Goal: Information Seeking & Learning: Check status

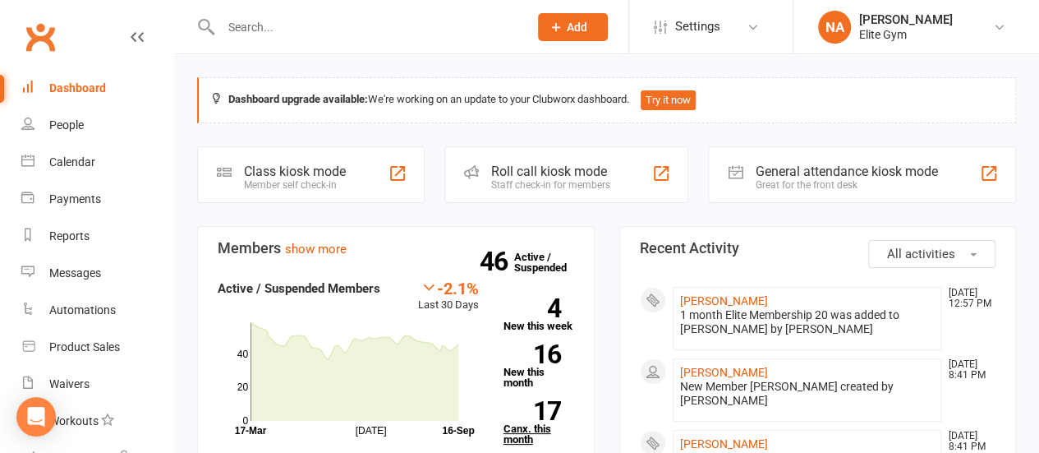
click at [537, 420] on link "17 Canx. this month" at bounding box center [539, 423] width 71 height 44
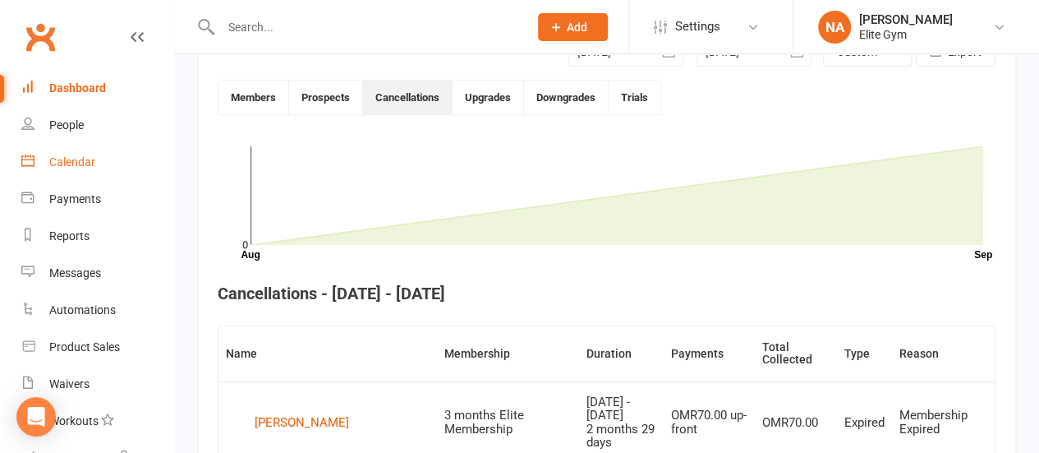
scroll to position [447, 0]
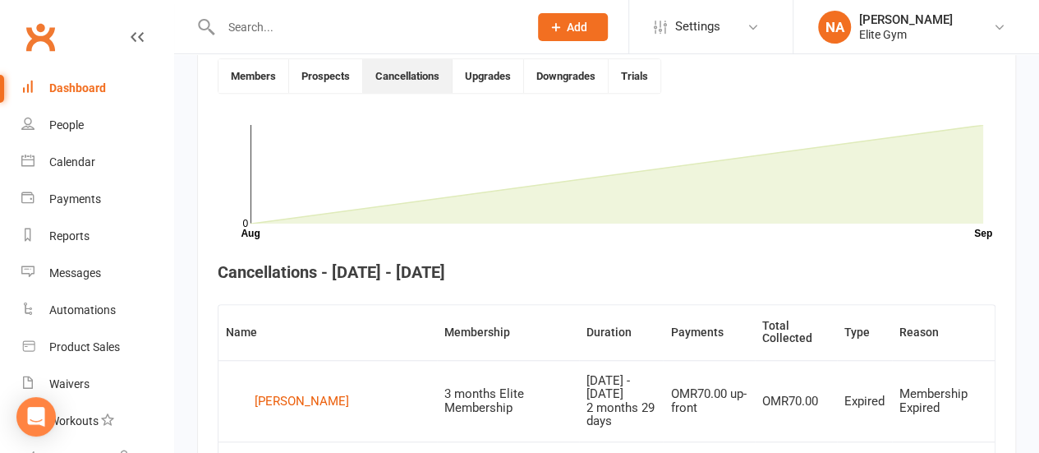
click at [69, 86] on div "Dashboard" at bounding box center [77, 87] width 57 height 13
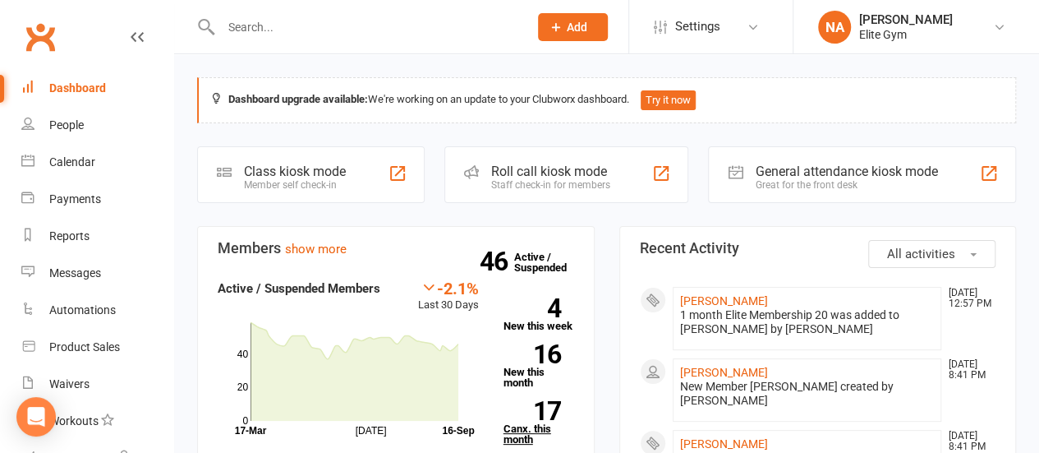
click at [529, 428] on link "17 Canx. this month" at bounding box center [539, 423] width 71 height 44
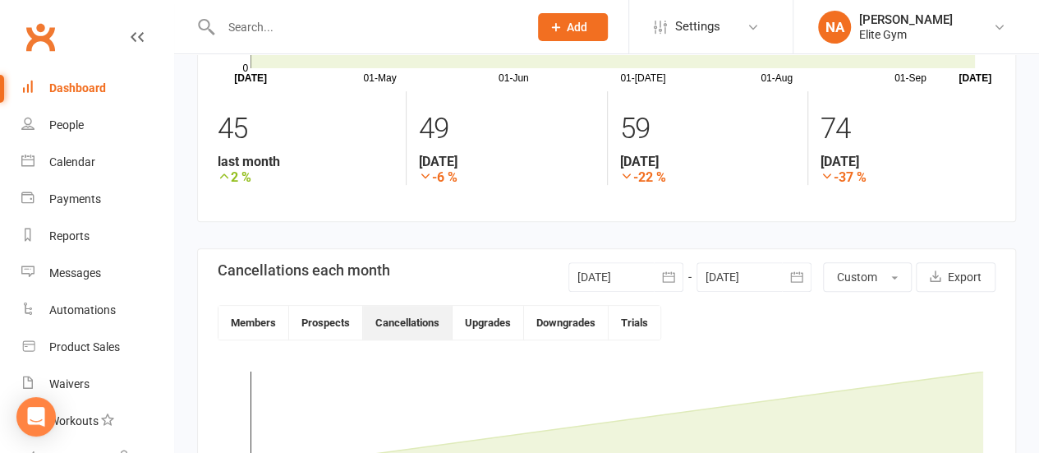
scroll to position [118, 0]
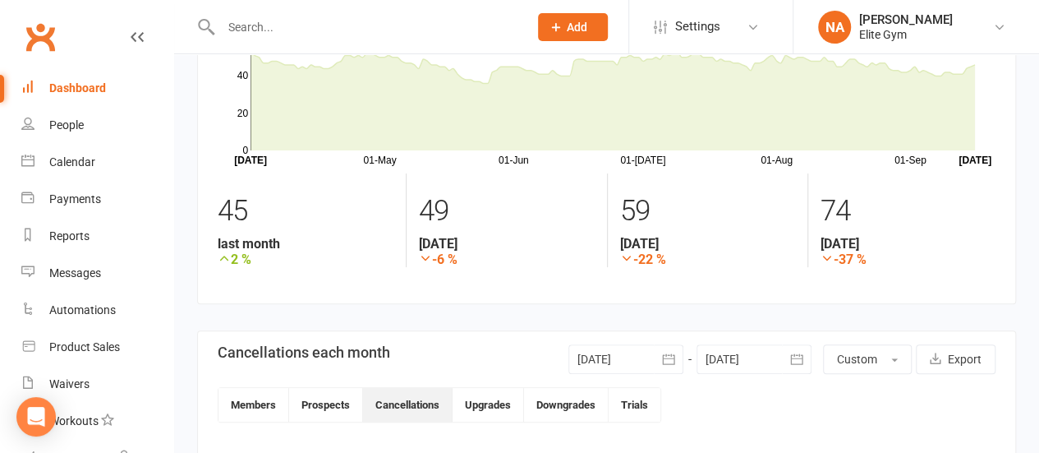
click at [670, 357] on icon "button" at bounding box center [669, 359] width 16 height 16
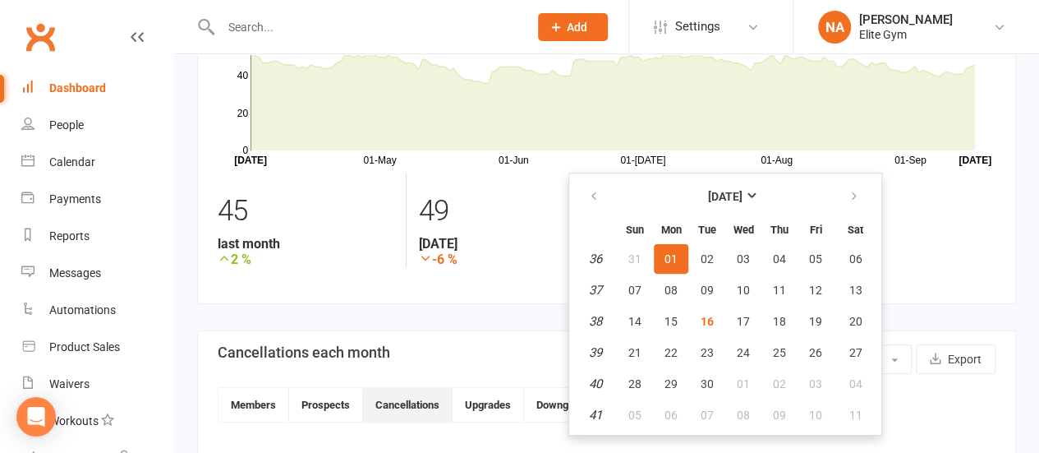
click at [675, 255] on span "01" at bounding box center [671, 258] width 13 height 13
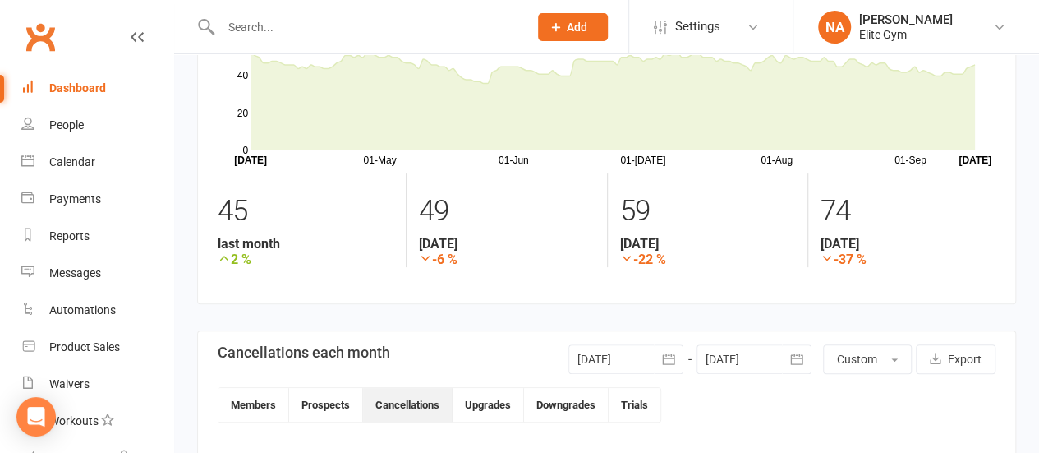
click at [795, 357] on icon "button" at bounding box center [797, 359] width 16 height 16
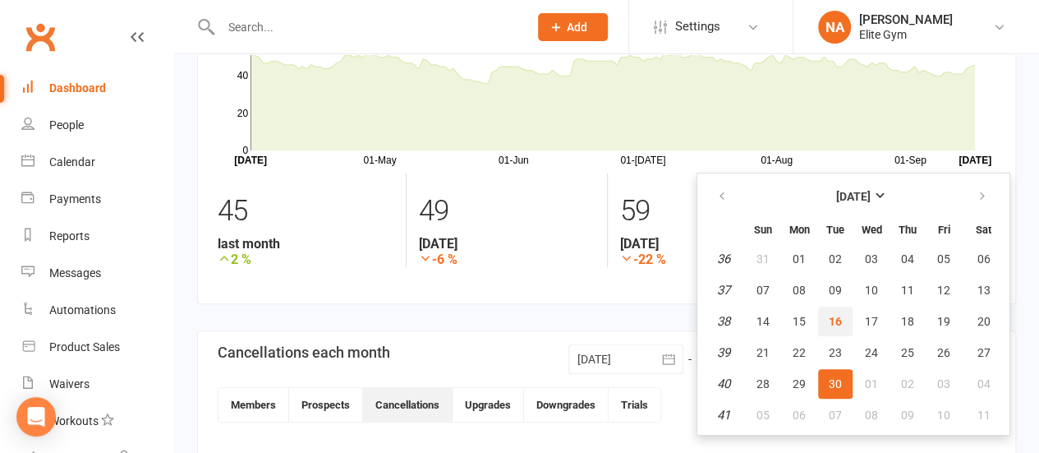
click at [827, 310] on button "16" at bounding box center [835, 321] width 35 height 30
type input "[DATE]"
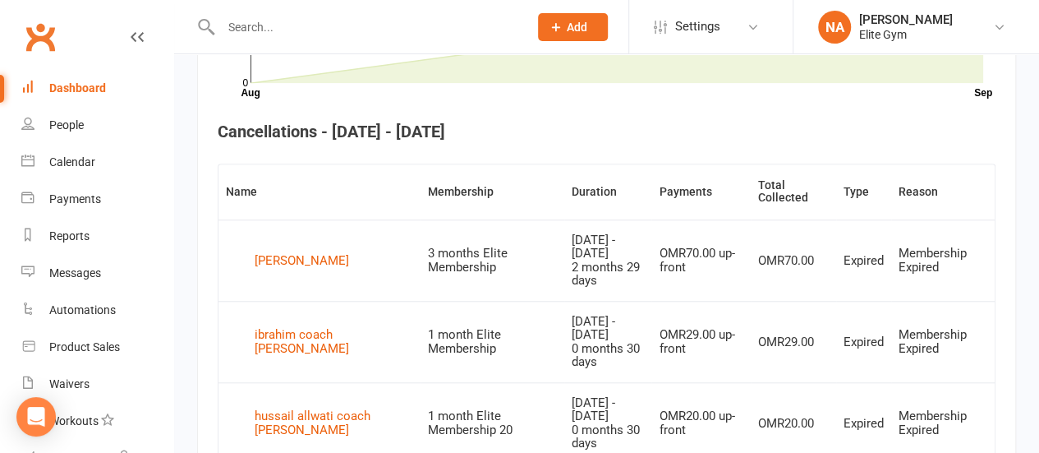
scroll to position [611, 0]
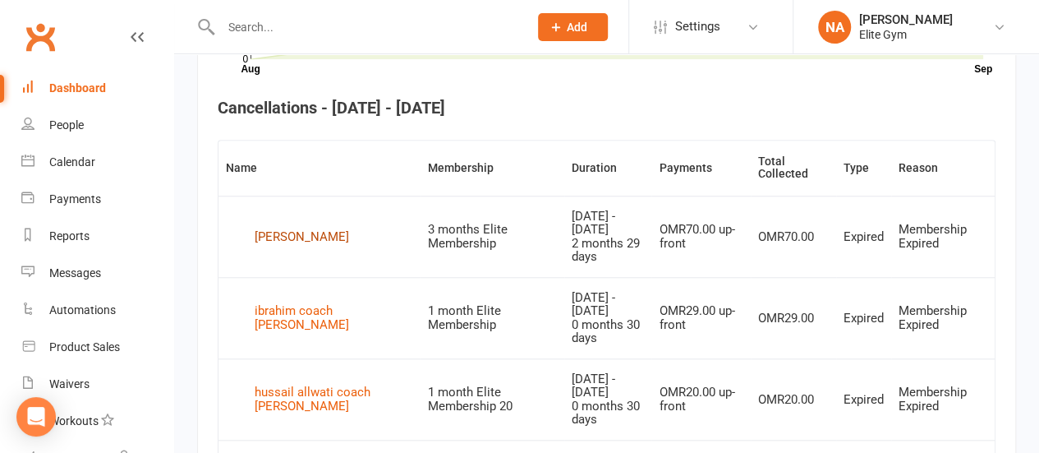
click at [284, 229] on div "[PERSON_NAME]" at bounding box center [302, 236] width 94 height 25
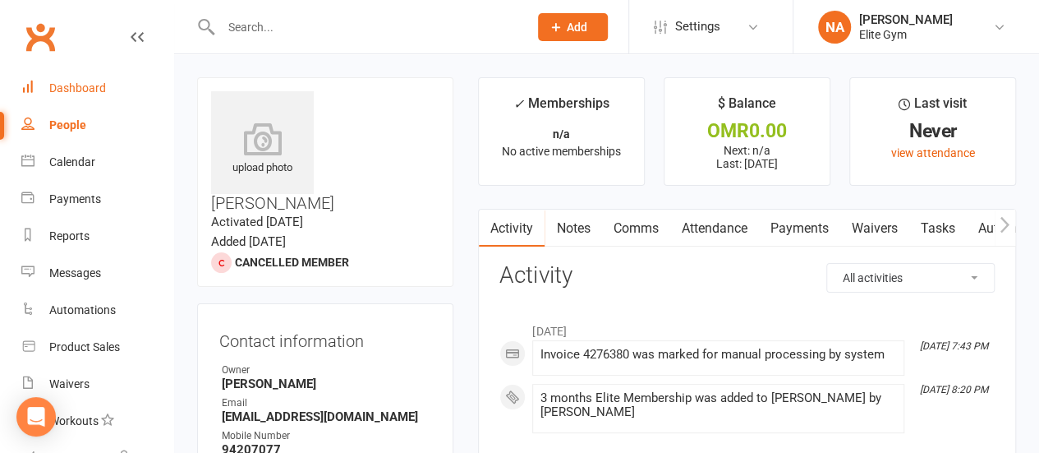
click at [94, 85] on div "Dashboard" at bounding box center [77, 87] width 57 height 13
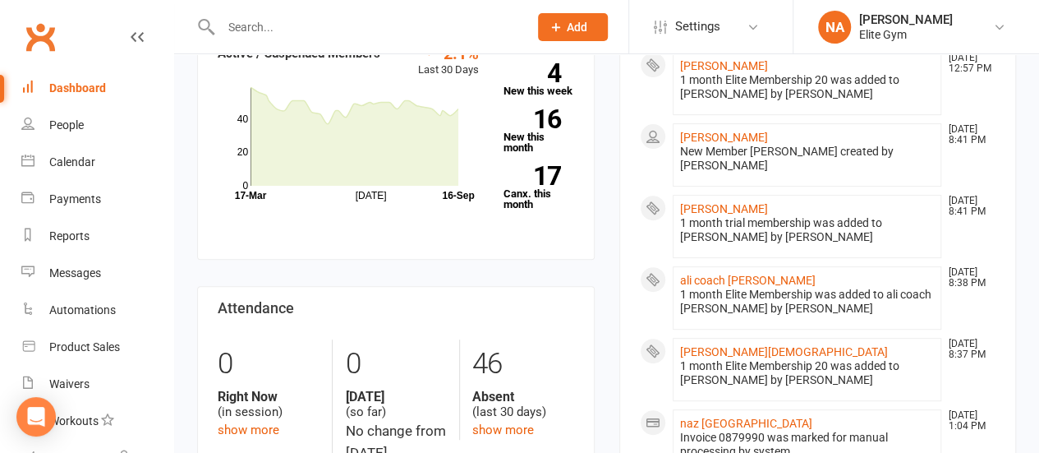
scroll to position [246, 0]
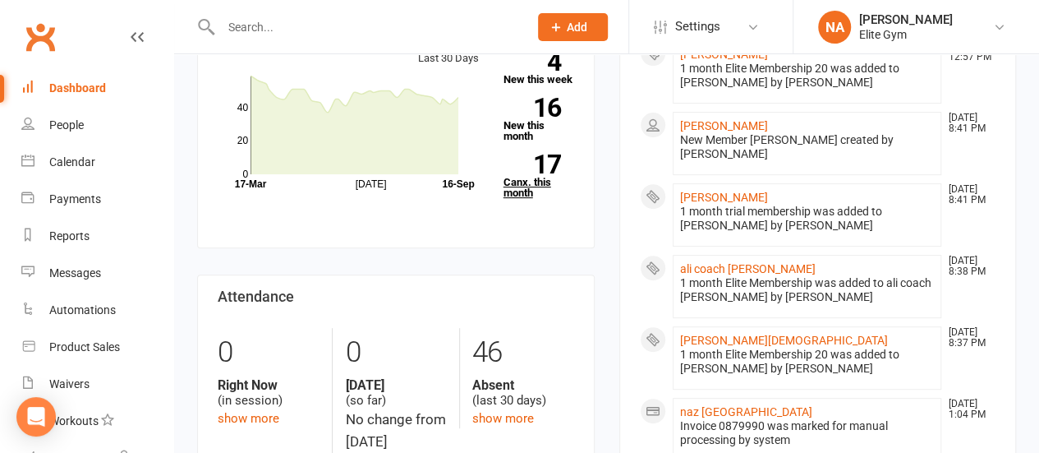
click at [554, 160] on strong "17" at bounding box center [533, 164] width 58 height 25
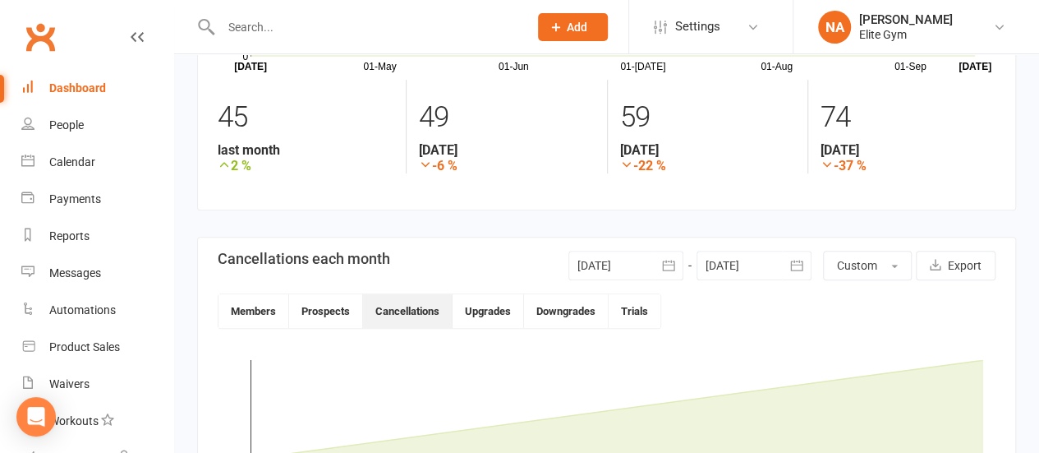
scroll to position [118, 0]
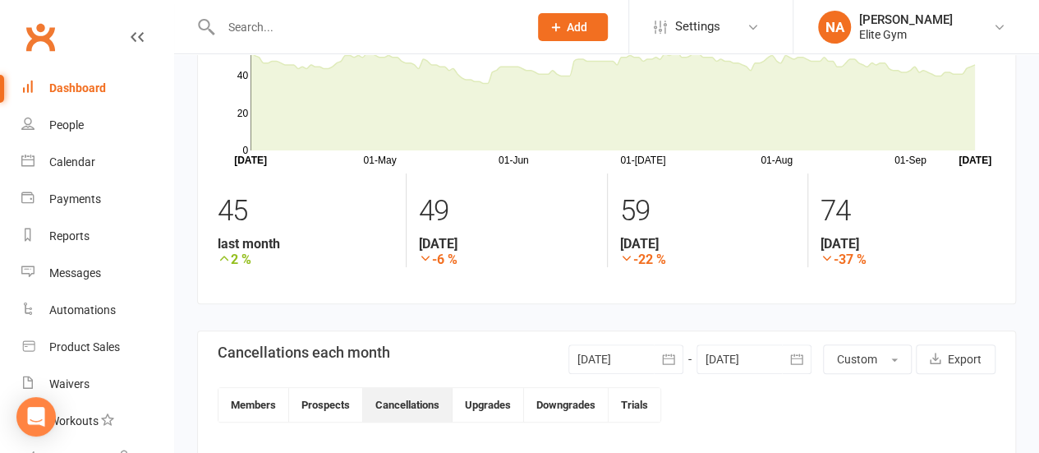
click at [798, 361] on icon "button" at bounding box center [797, 359] width 16 height 16
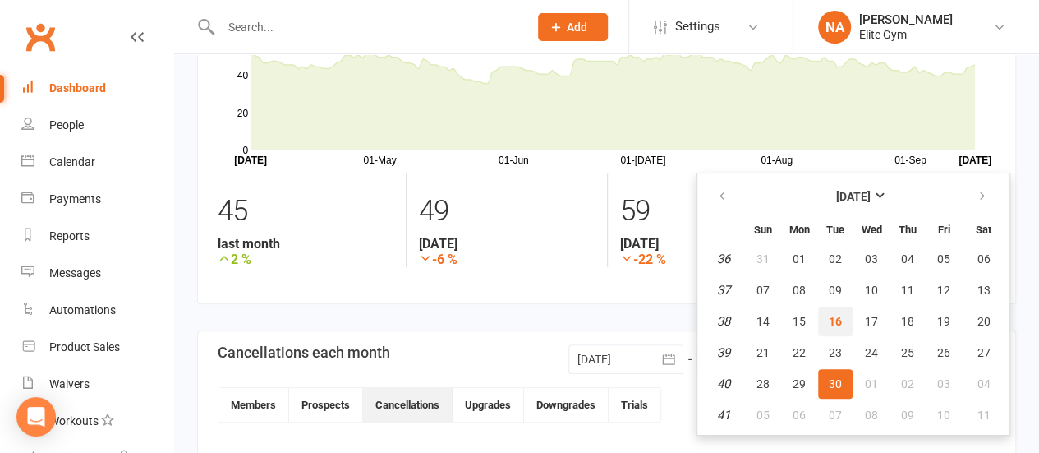
click at [832, 325] on span "16" at bounding box center [835, 321] width 13 height 13
type input "[DATE]"
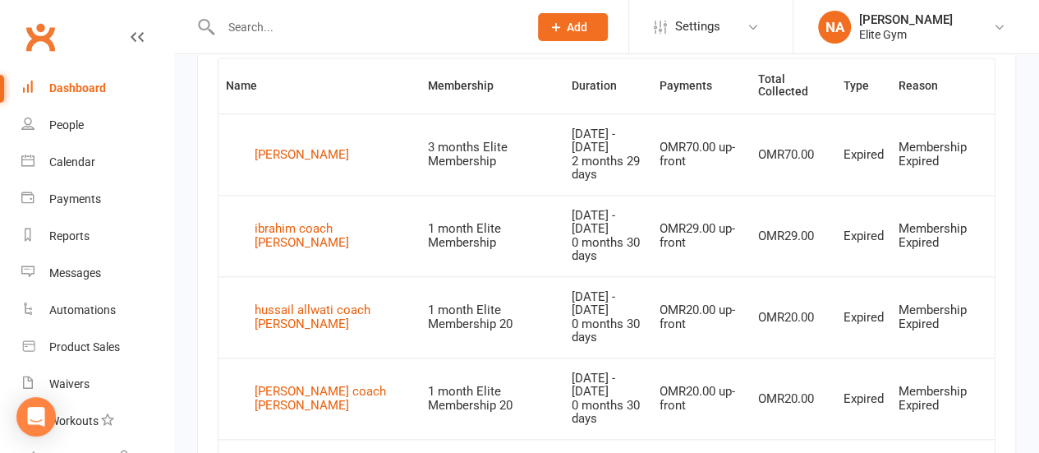
scroll to position [776, 0]
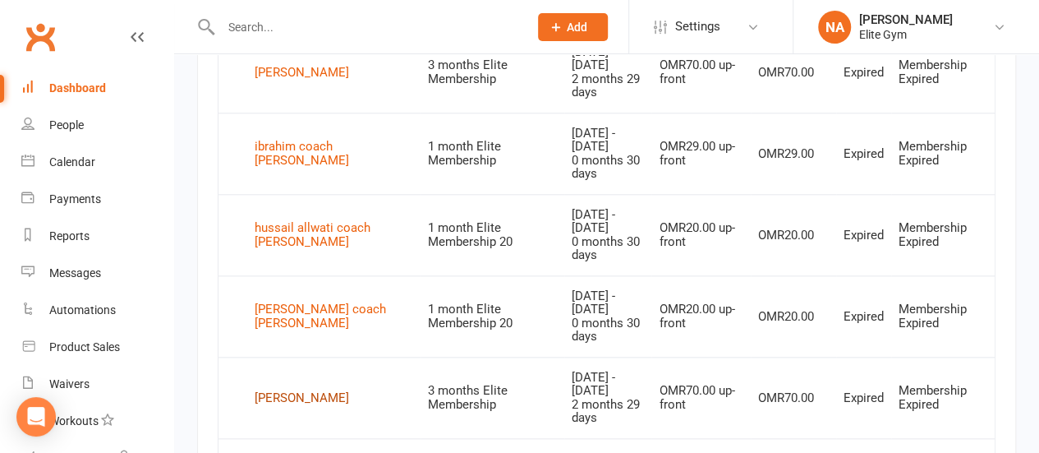
click at [291, 385] on div "[PERSON_NAME]" at bounding box center [302, 397] width 94 height 25
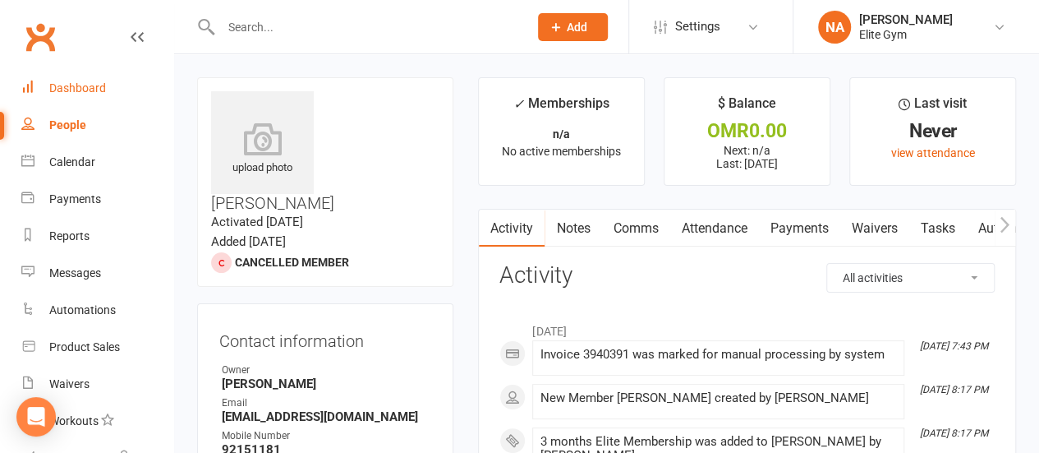
click at [97, 87] on div "Dashboard" at bounding box center [77, 87] width 57 height 13
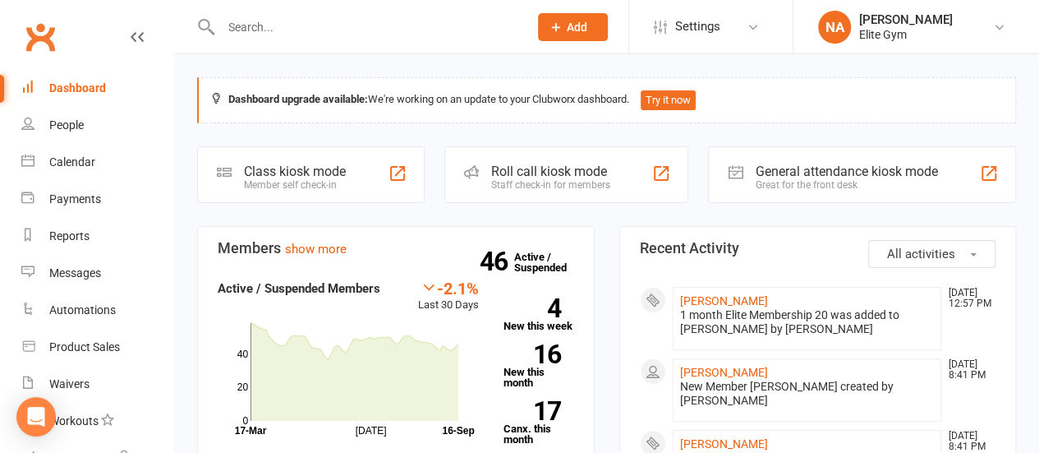
scroll to position [246, 0]
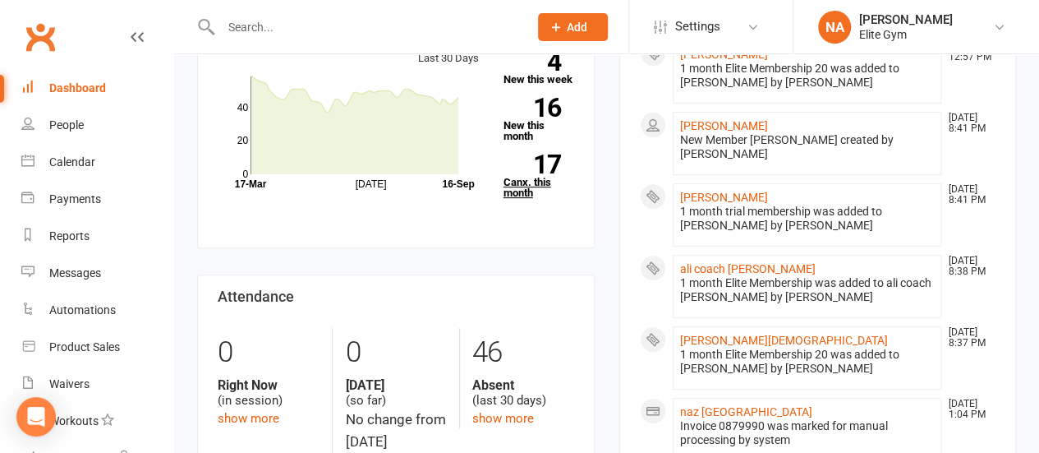
click at [531, 189] on link "17 Canx. this month" at bounding box center [539, 176] width 71 height 44
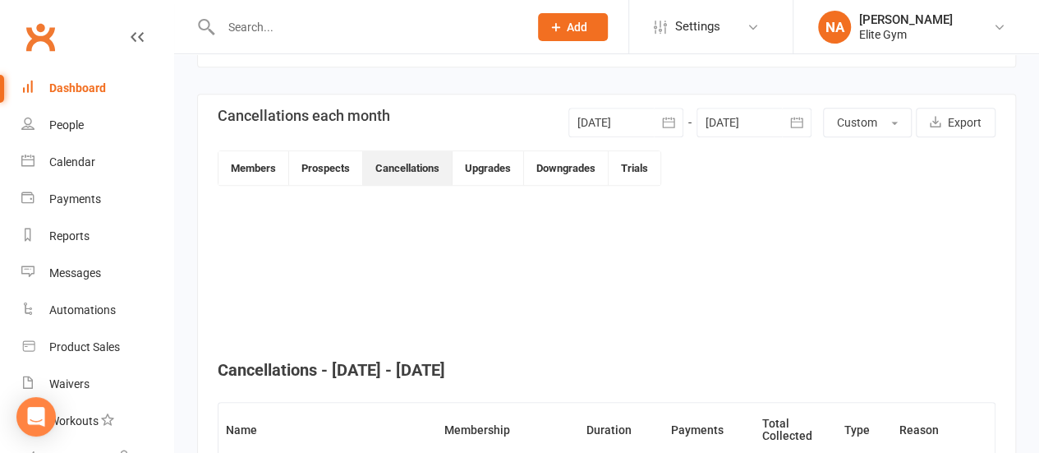
scroll to position [200, 0]
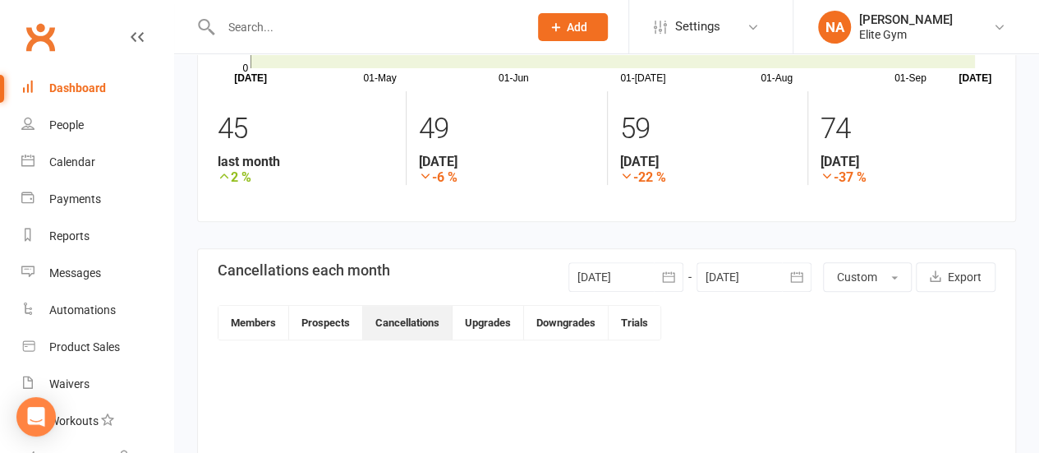
click at [802, 277] on icon "button" at bounding box center [797, 277] width 16 height 16
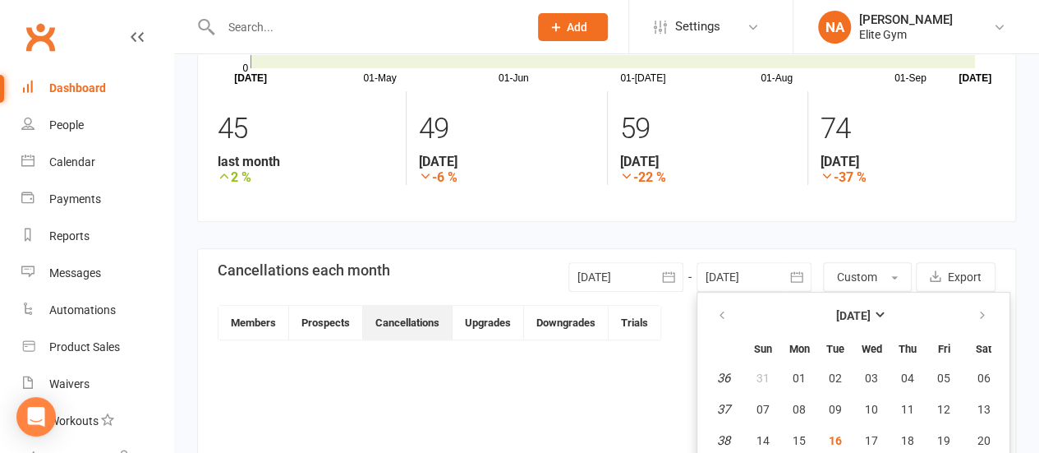
scroll to position [296, 0]
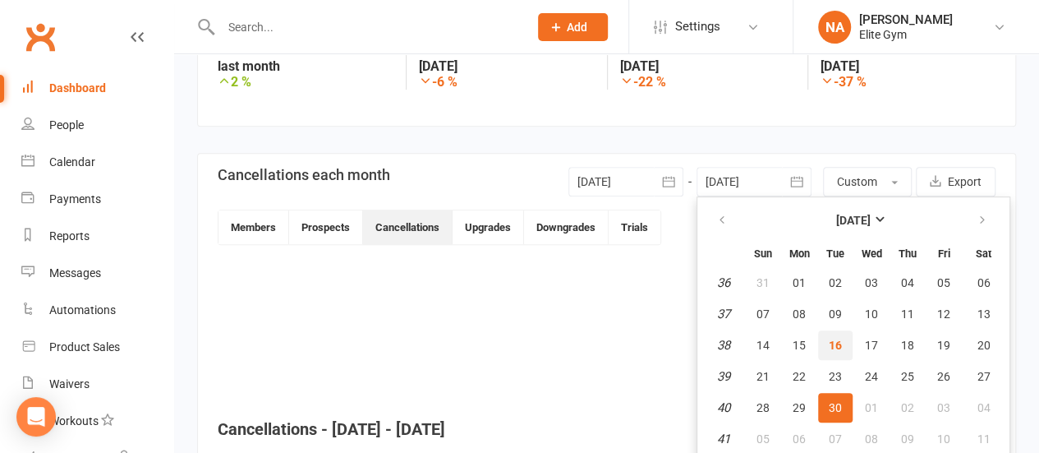
click at [838, 344] on span "16" at bounding box center [835, 344] width 13 height 13
type input "[DATE]"
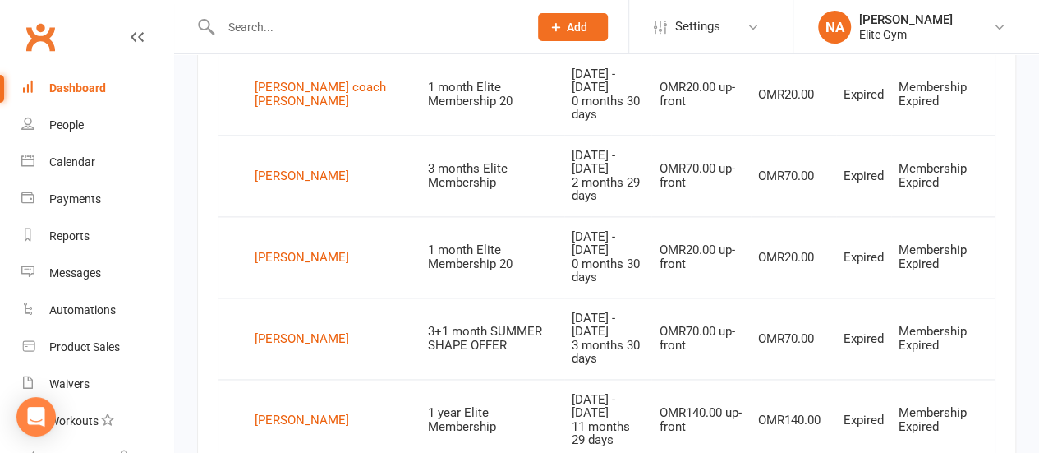
scroll to position [1019, 0]
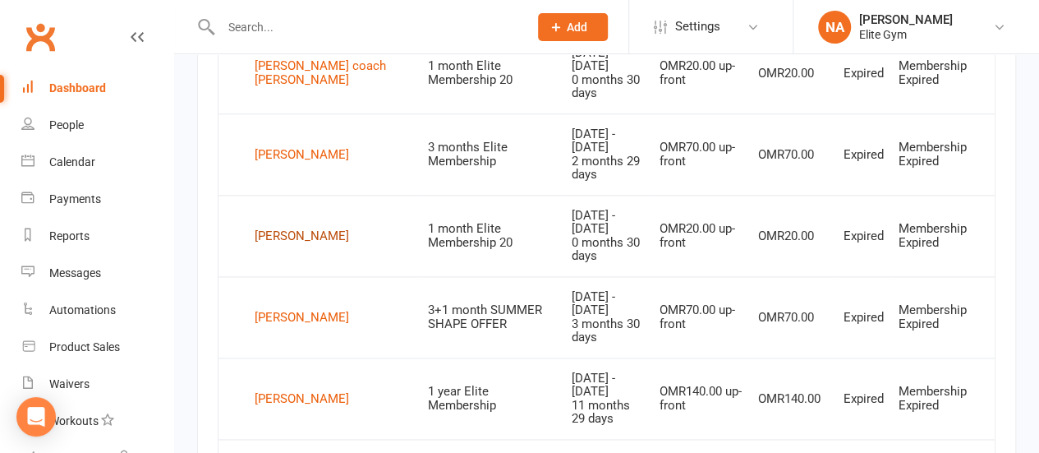
click at [291, 223] on div "[PERSON_NAME]" at bounding box center [302, 235] width 94 height 25
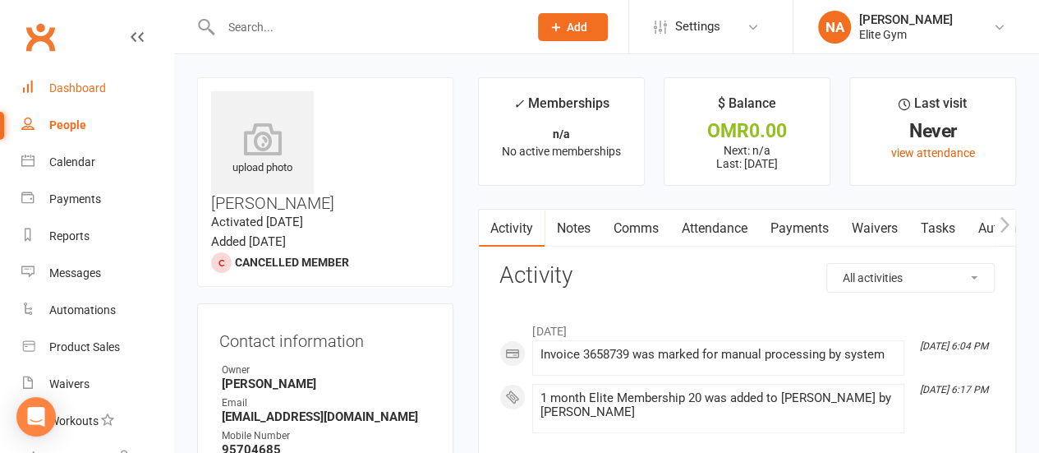
click at [94, 84] on div "Dashboard" at bounding box center [77, 87] width 57 height 13
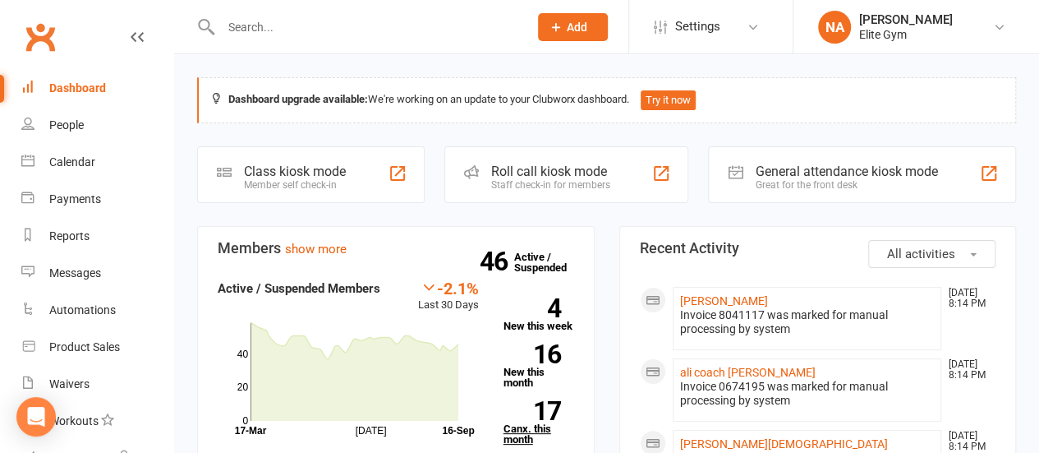
click at [536, 418] on strong "17" at bounding box center [533, 410] width 58 height 25
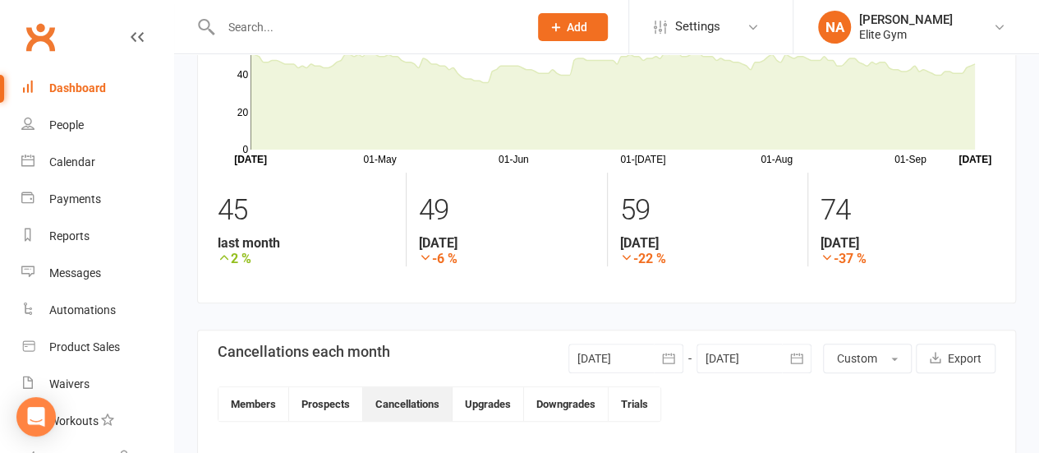
scroll to position [118, 0]
click at [794, 365] on icon "button" at bounding box center [797, 359] width 16 height 16
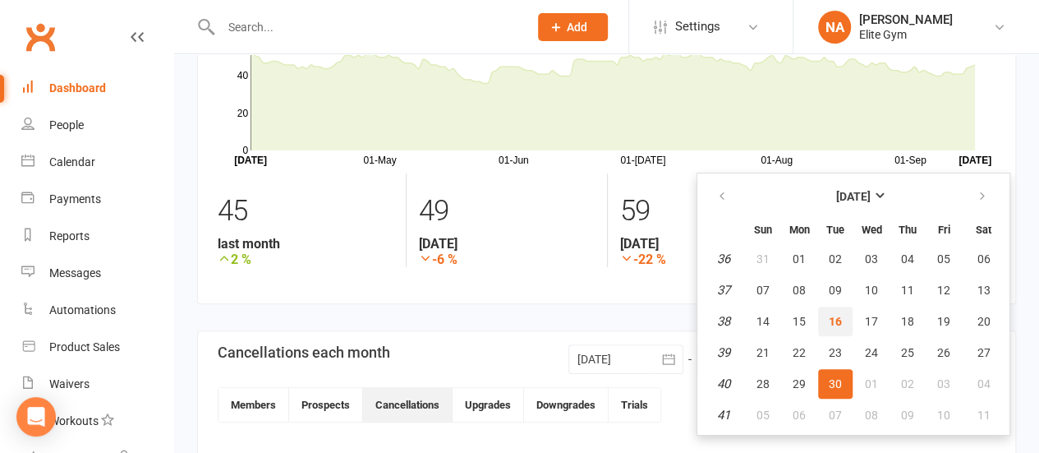
click at [837, 315] on span "16" at bounding box center [835, 321] width 13 height 13
type input "[DATE]"
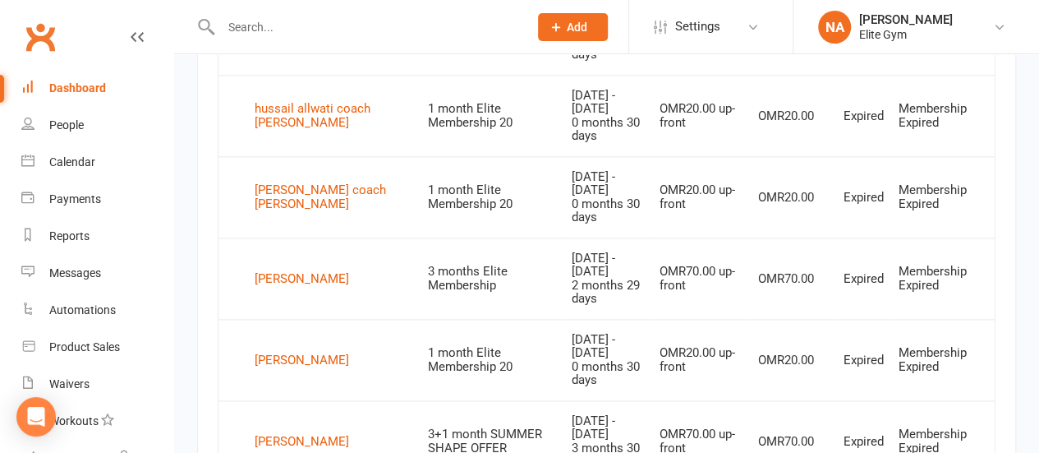
scroll to position [858, 0]
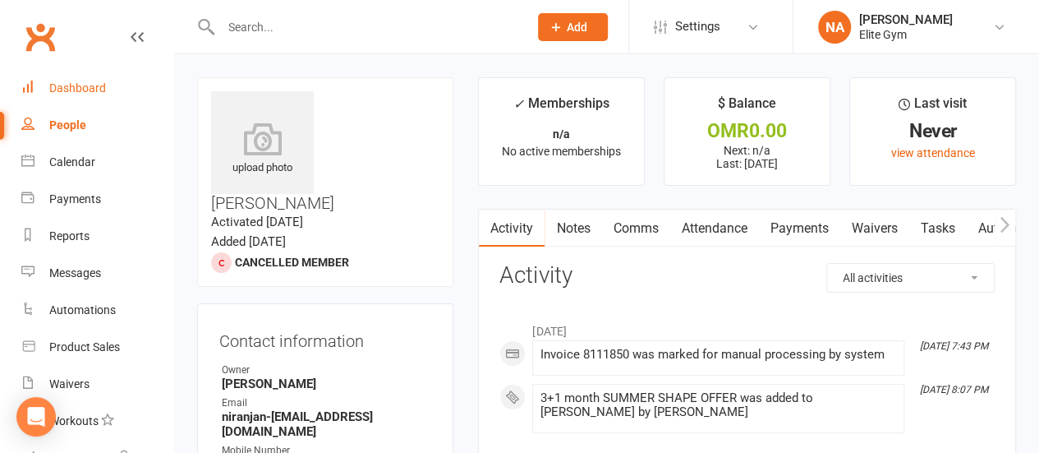
click at [69, 88] on div "Dashboard" at bounding box center [77, 87] width 57 height 13
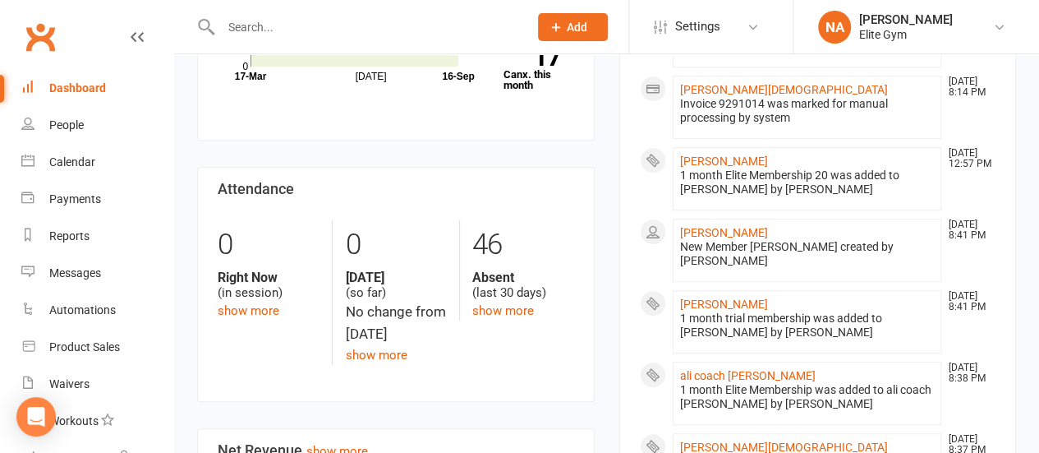
scroll to position [246, 0]
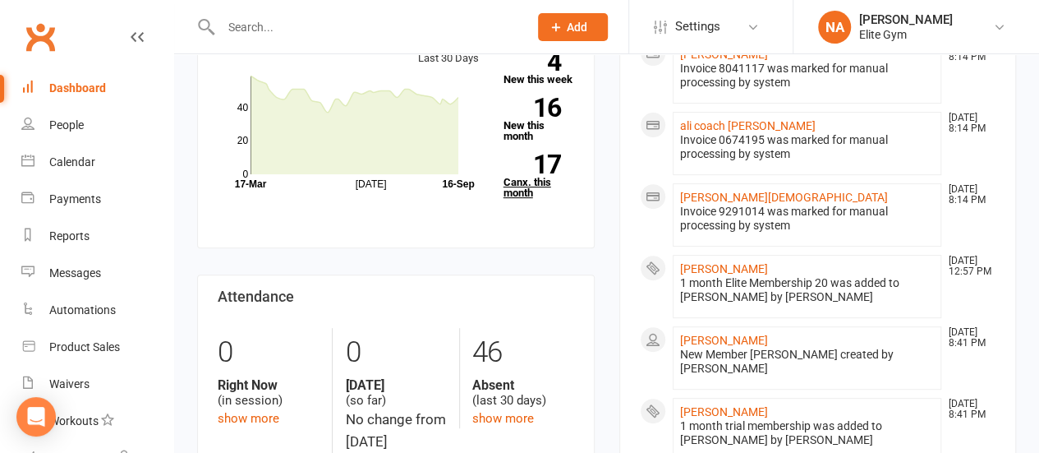
click at [527, 182] on link "17 Canx. this month" at bounding box center [539, 176] width 71 height 44
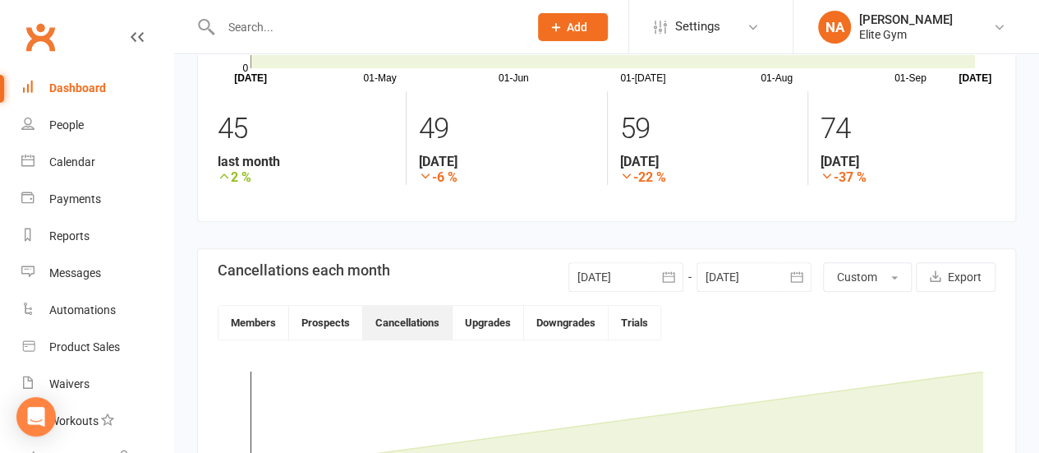
click at [797, 279] on icon "button" at bounding box center [797, 277] width 16 height 16
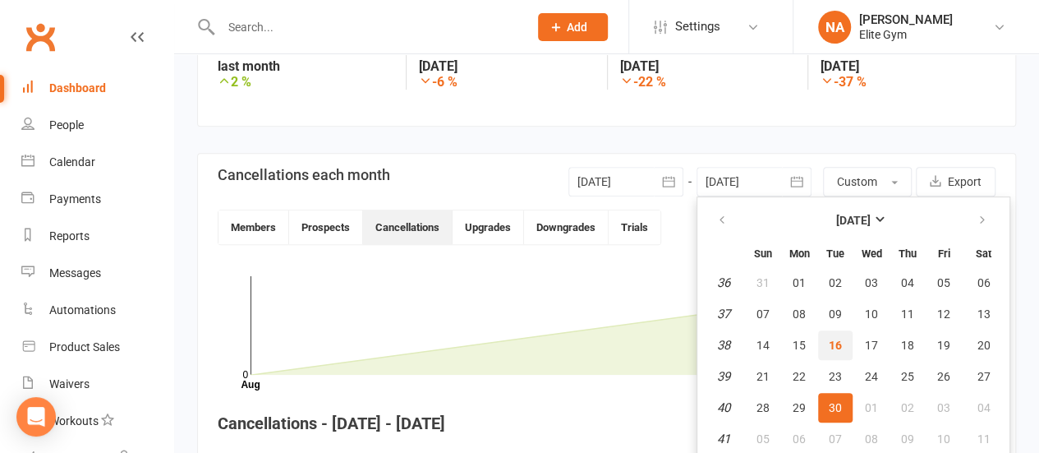
click at [828, 338] on button "16" at bounding box center [835, 345] width 35 height 30
type input "[DATE]"
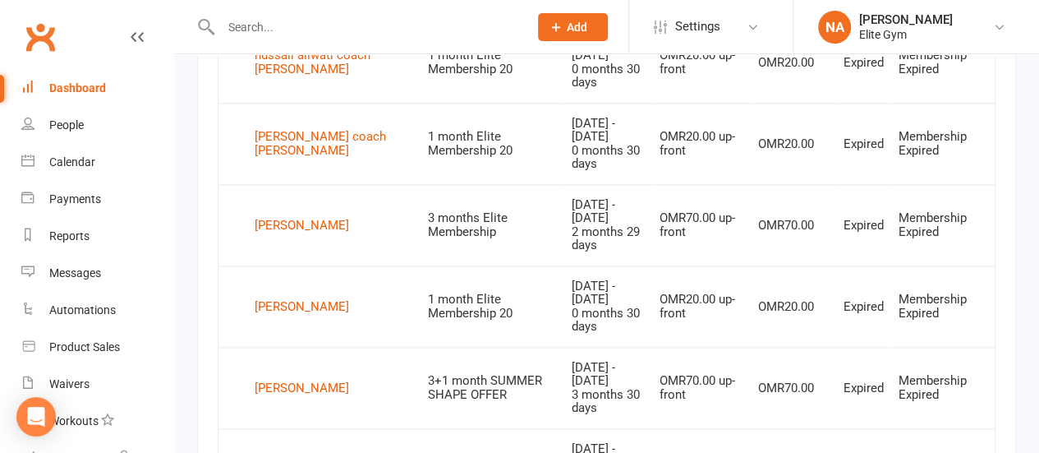
scroll to position [953, 0]
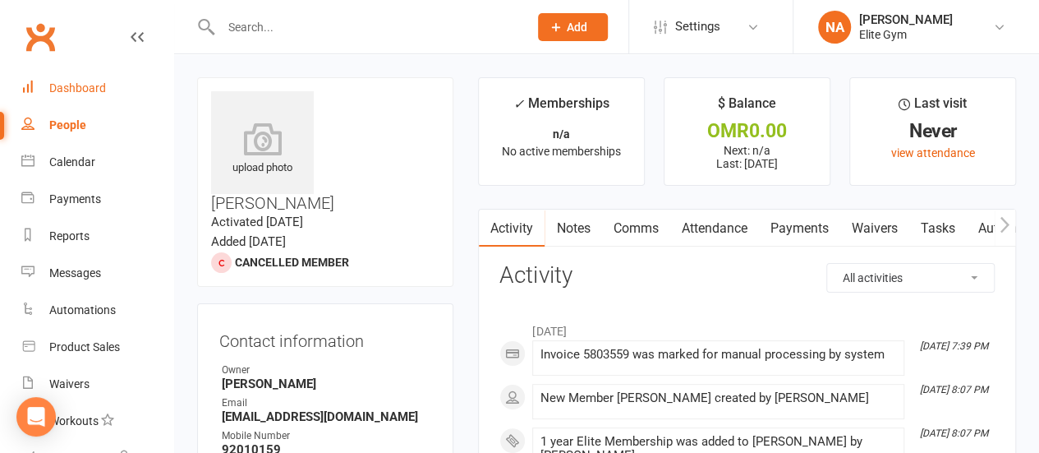
click at [72, 88] on div "Dashboard" at bounding box center [77, 87] width 57 height 13
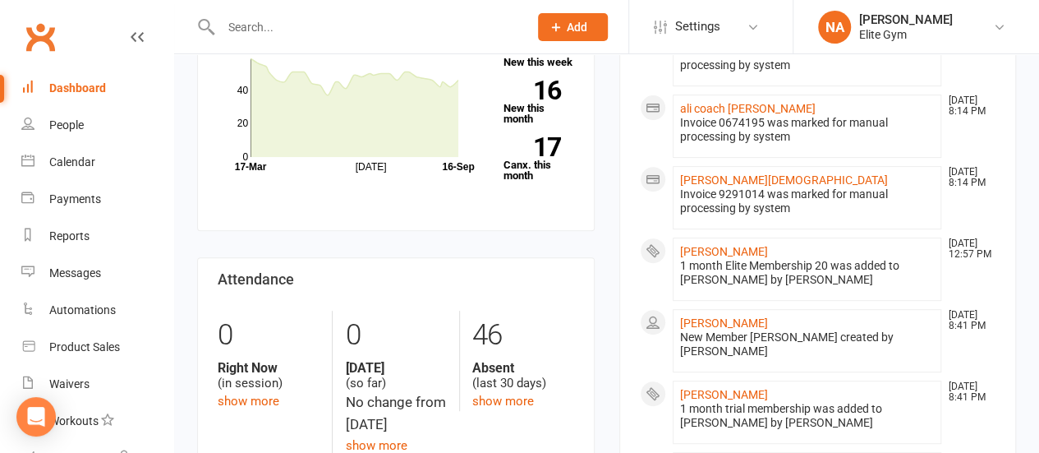
scroll to position [164, 0]
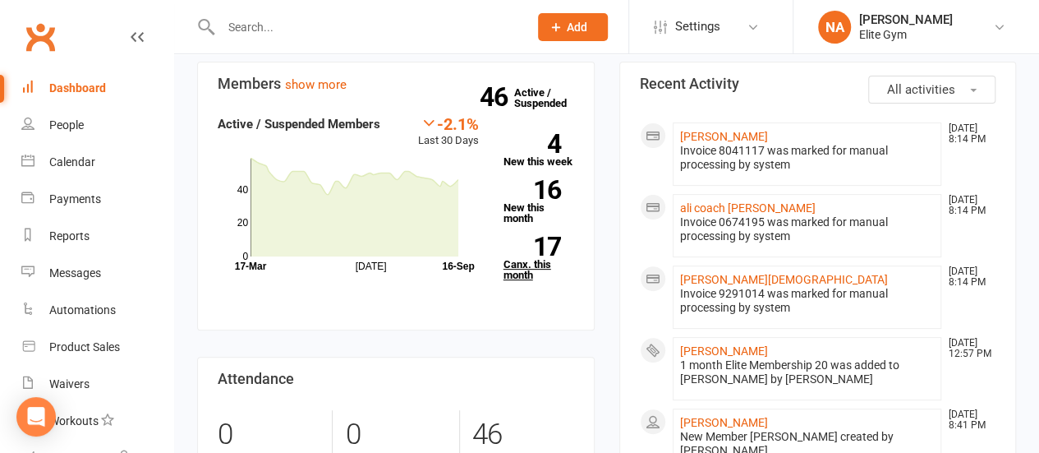
click at [536, 265] on link "17 Canx. this month" at bounding box center [539, 259] width 71 height 44
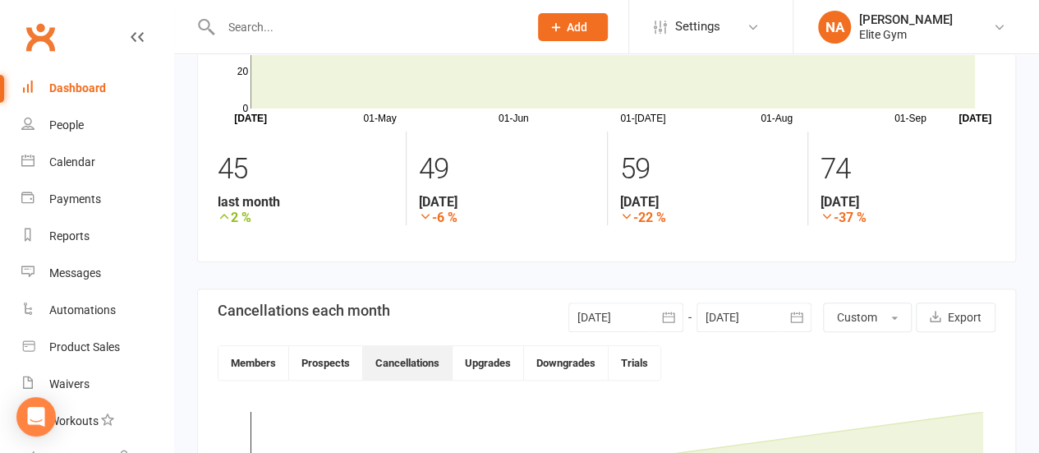
scroll to position [246, 0]
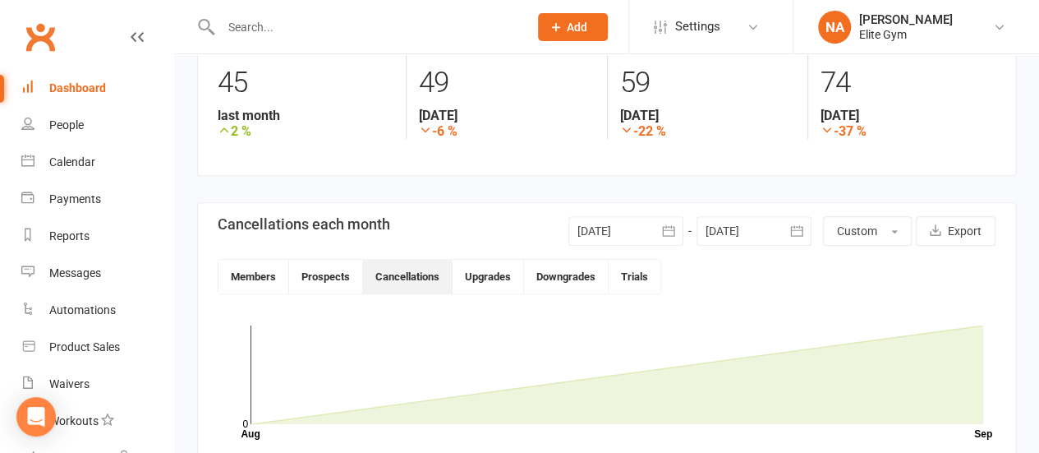
click at [804, 233] on icon "button" at bounding box center [797, 231] width 16 height 16
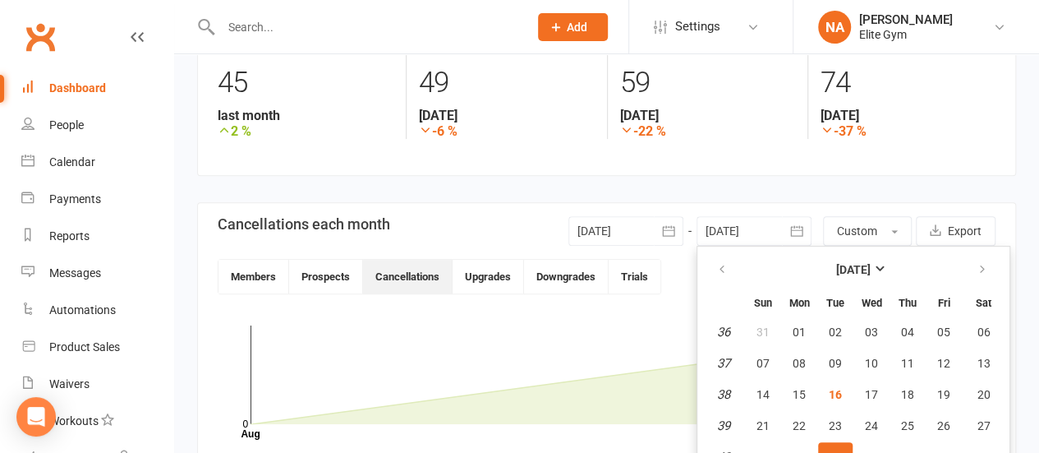
scroll to position [296, 0]
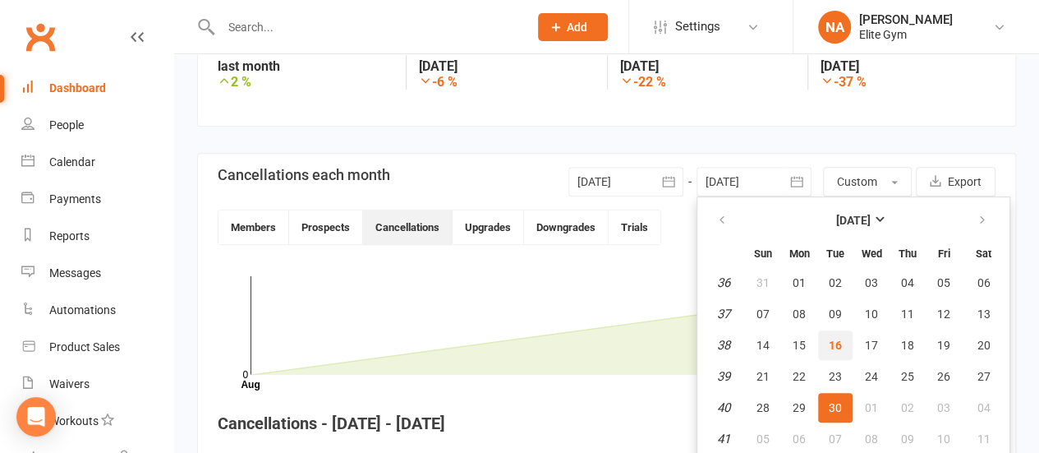
click at [839, 348] on span "16" at bounding box center [835, 344] width 13 height 13
type input "[DATE]"
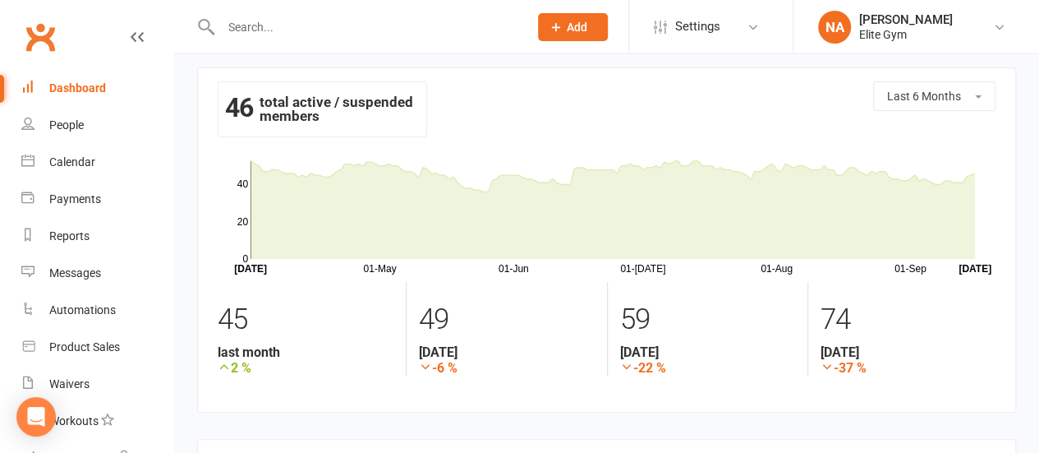
scroll to position [0, 0]
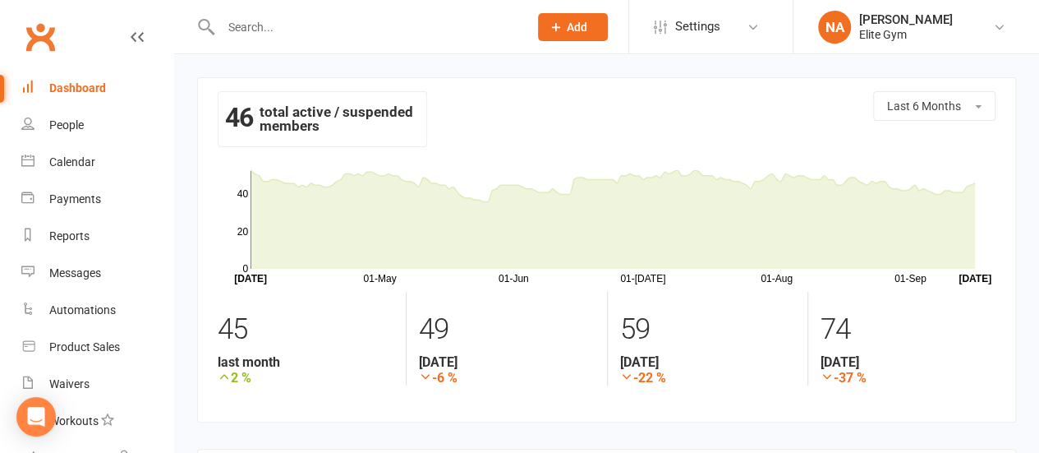
click at [81, 86] on div "Dashboard" at bounding box center [77, 87] width 57 height 13
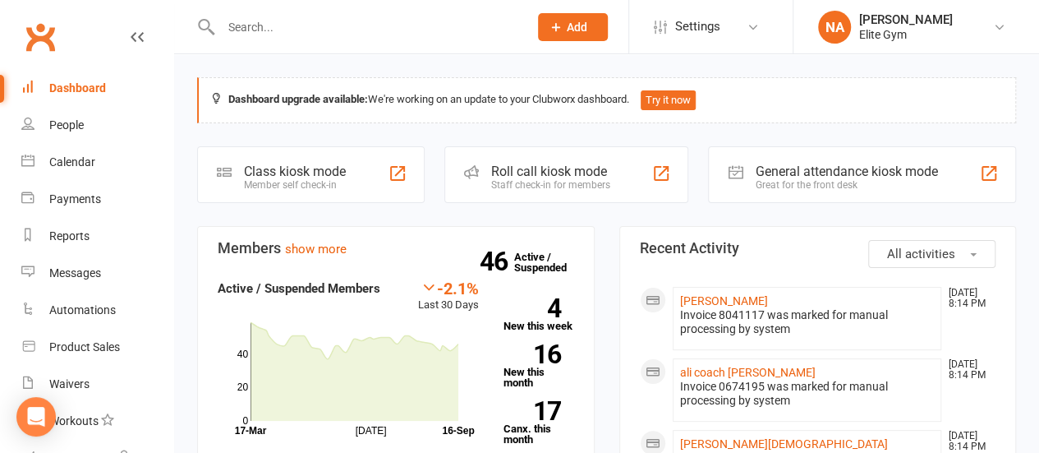
scroll to position [164, 0]
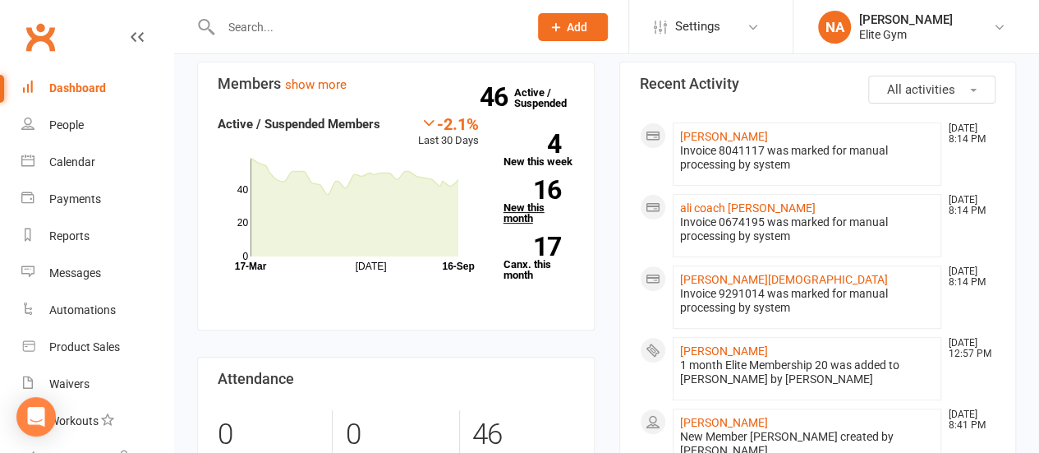
click at [542, 202] on link "16 New this month" at bounding box center [539, 202] width 71 height 44
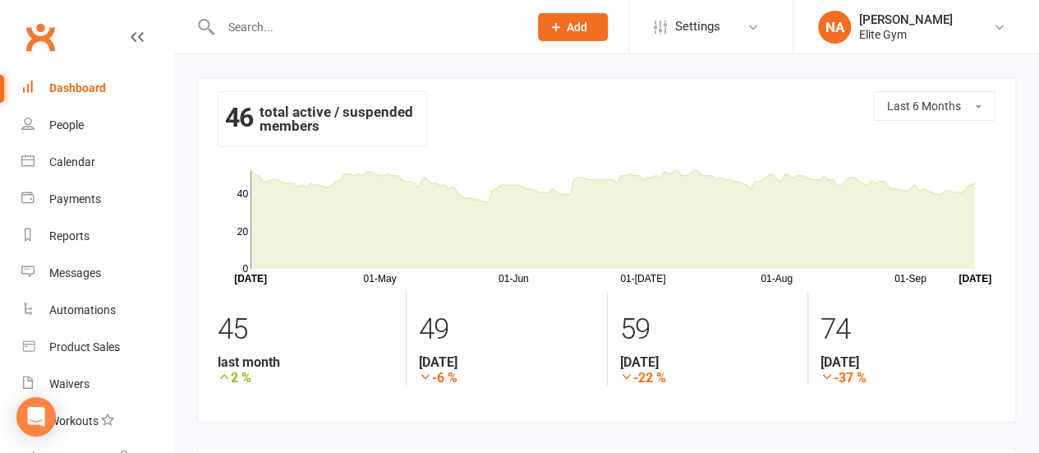
click at [83, 88] on div "Dashboard" at bounding box center [77, 87] width 57 height 13
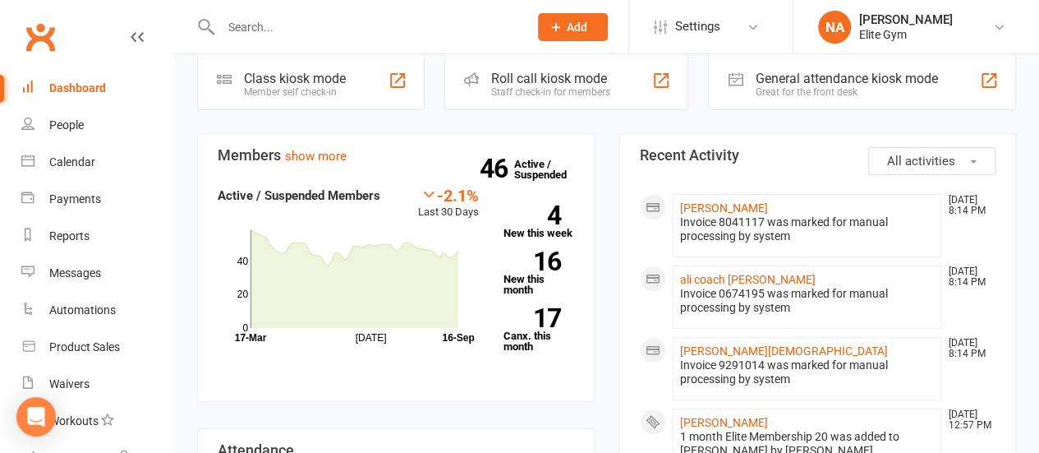
scroll to position [164, 0]
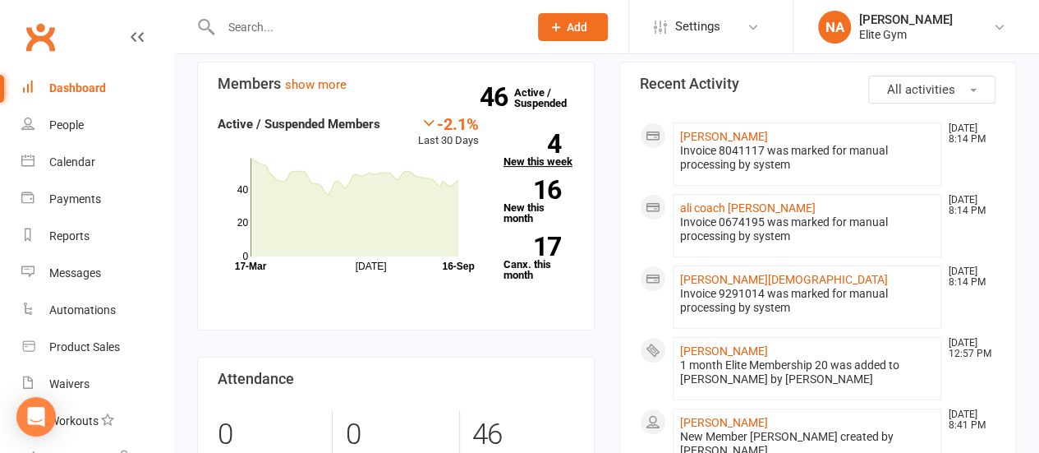
click at [559, 156] on link "4 New this week" at bounding box center [539, 150] width 71 height 33
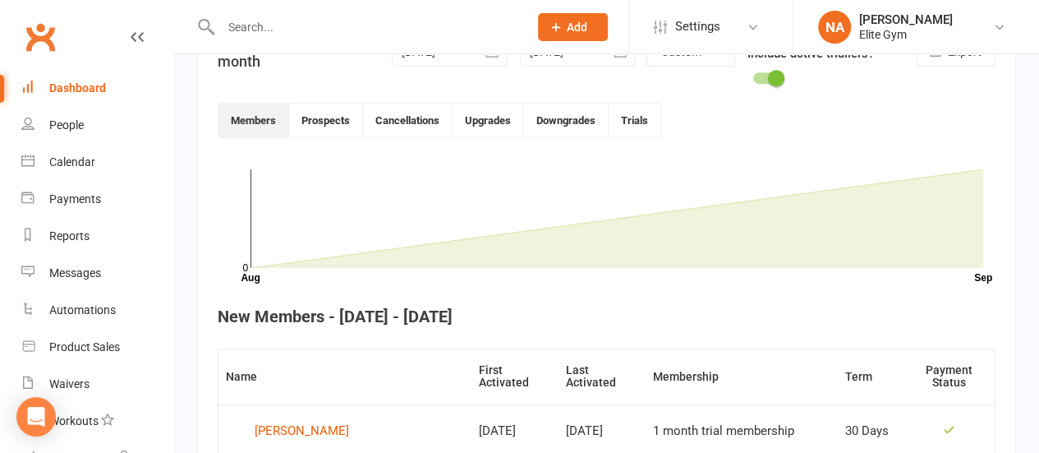
scroll to position [179, 0]
